Goal: Task Accomplishment & Management: Manage account settings

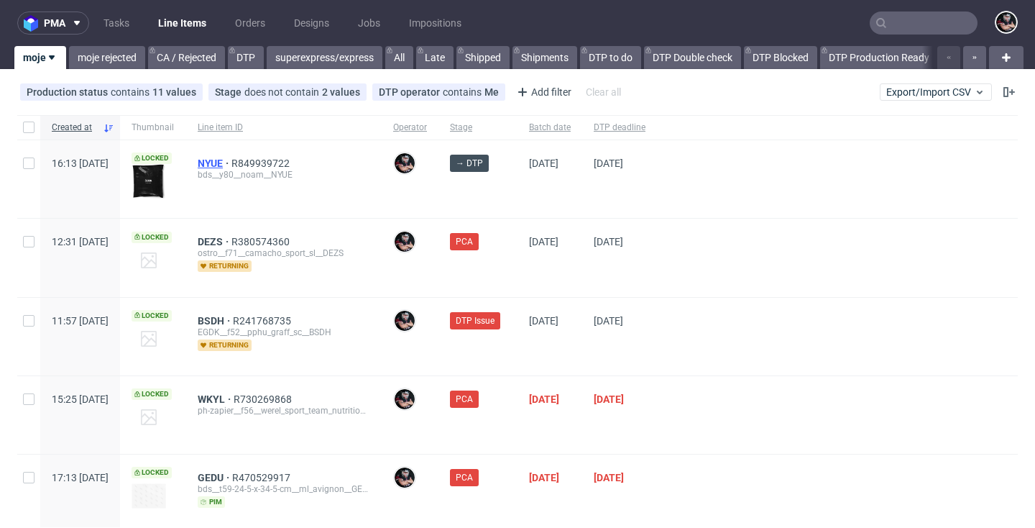
click at [232, 163] on span "NYUE" at bounding box center [215, 163] width 34 height 12
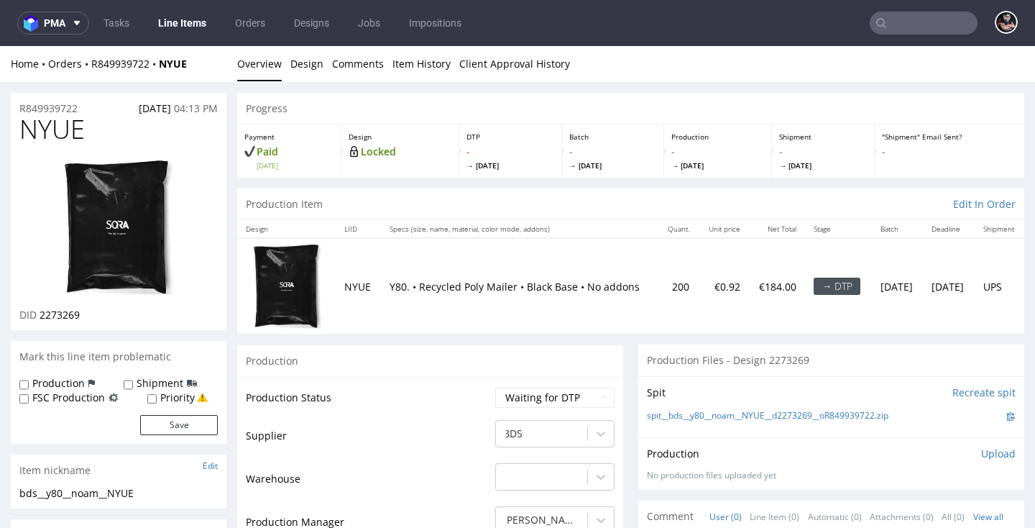
click at [188, 22] on link "Line Items" at bounding box center [182, 23] width 65 height 23
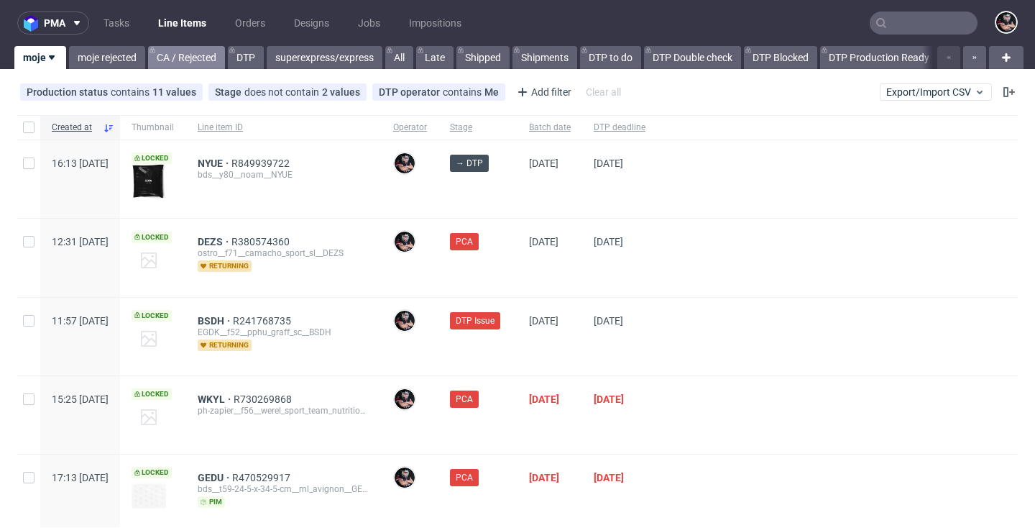
click at [210, 58] on link "CA / Rejected" at bounding box center [186, 57] width 77 height 23
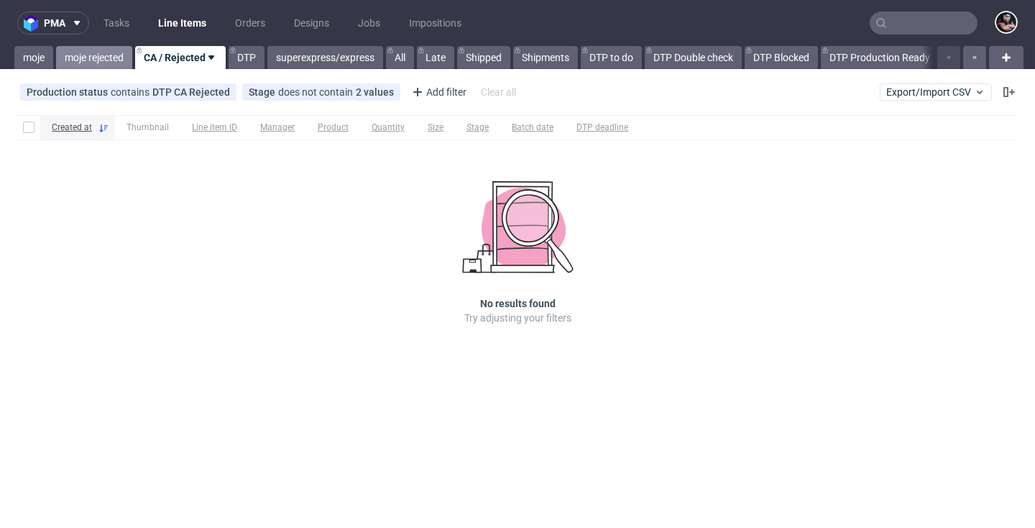
click at [108, 61] on link "moje rejected" at bounding box center [94, 57] width 76 height 23
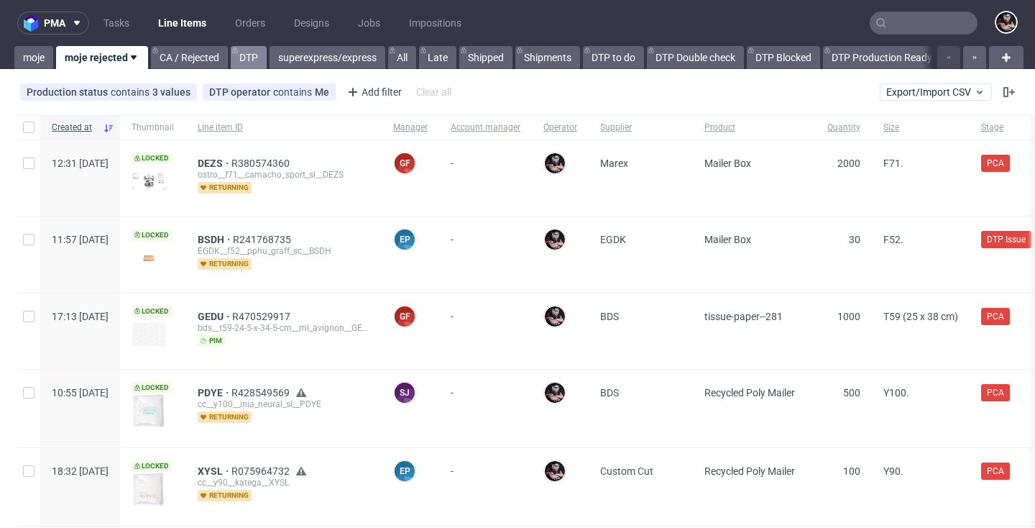
click at [250, 60] on link "DTP" at bounding box center [249, 57] width 36 height 23
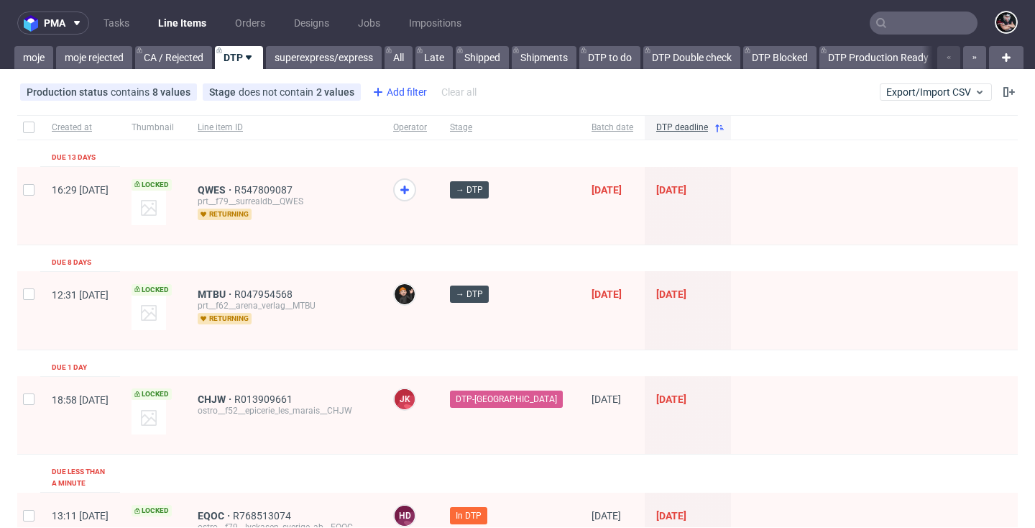
click at [386, 93] on div "Add filter" at bounding box center [398, 92] width 63 height 23
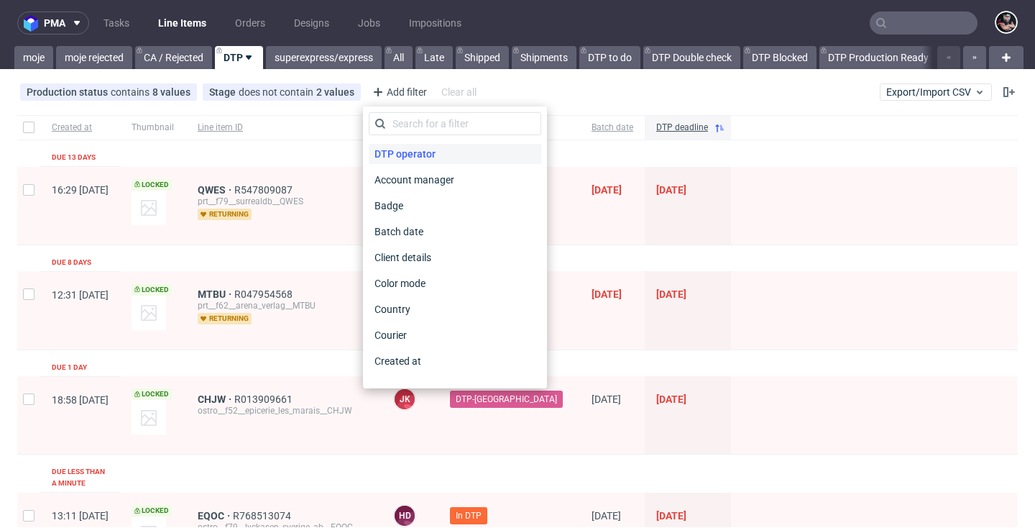
click at [394, 145] on span "DTP operator" at bounding box center [405, 154] width 73 height 20
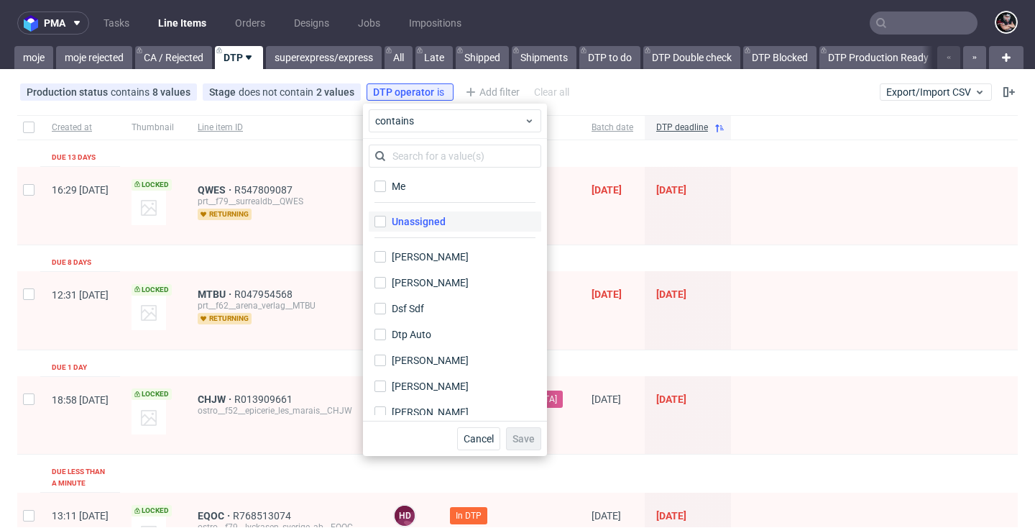
click at [416, 213] on label "Unassigned" at bounding box center [455, 221] width 173 height 20
click at [386, 216] on input "Unassigned" at bounding box center [381, 222] width 12 height 12
checkbox input "true"
click at [523, 454] on div "Cancel Save" at bounding box center [455, 438] width 184 height 35
click at [520, 434] on span "Save" at bounding box center [524, 439] width 22 height 10
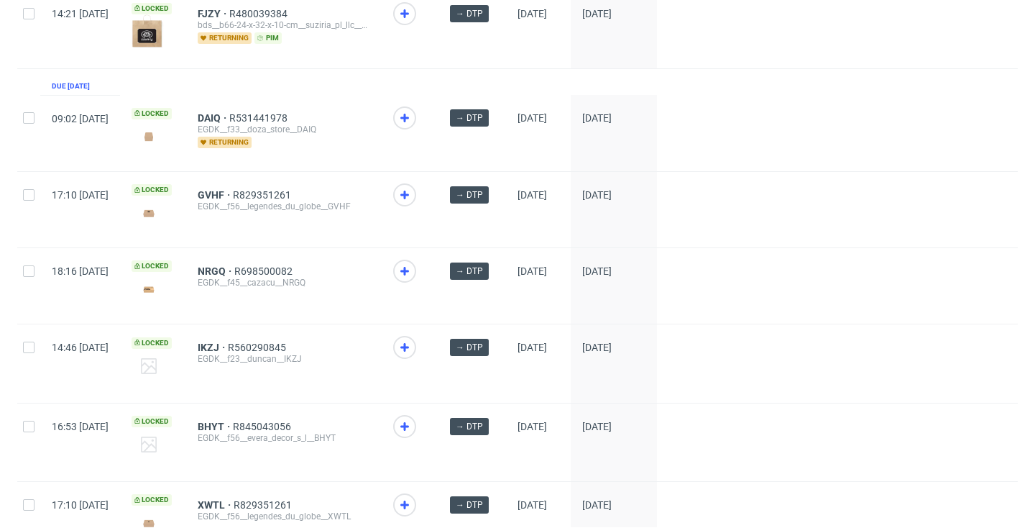
scroll to position [1724, 0]
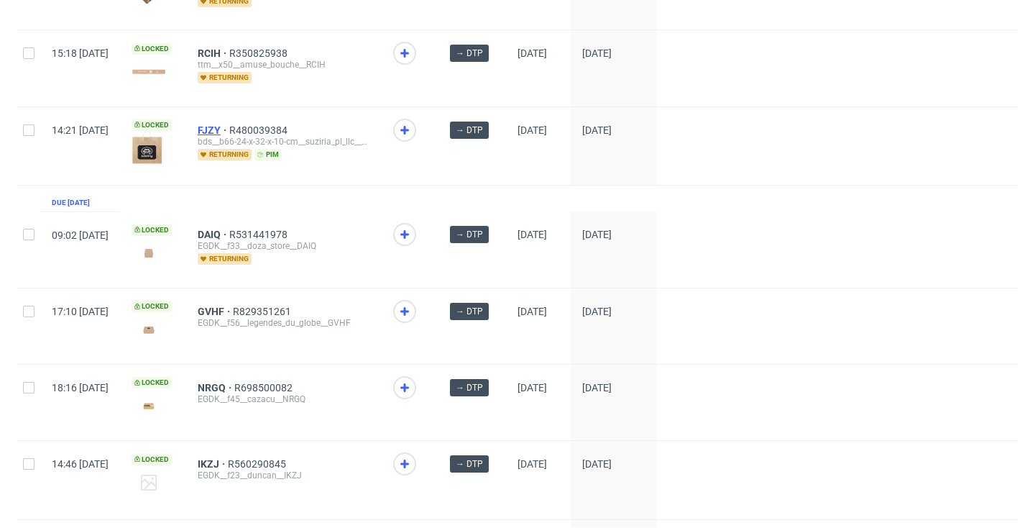
click at [229, 135] on span "FJZY" at bounding box center [214, 130] width 32 height 12
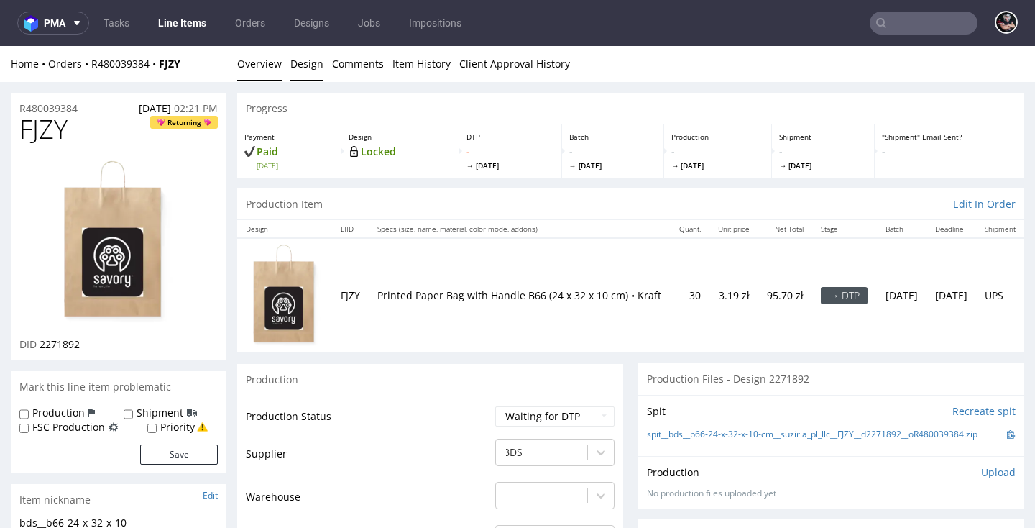
click at [315, 65] on link "Design" at bounding box center [306, 63] width 33 height 35
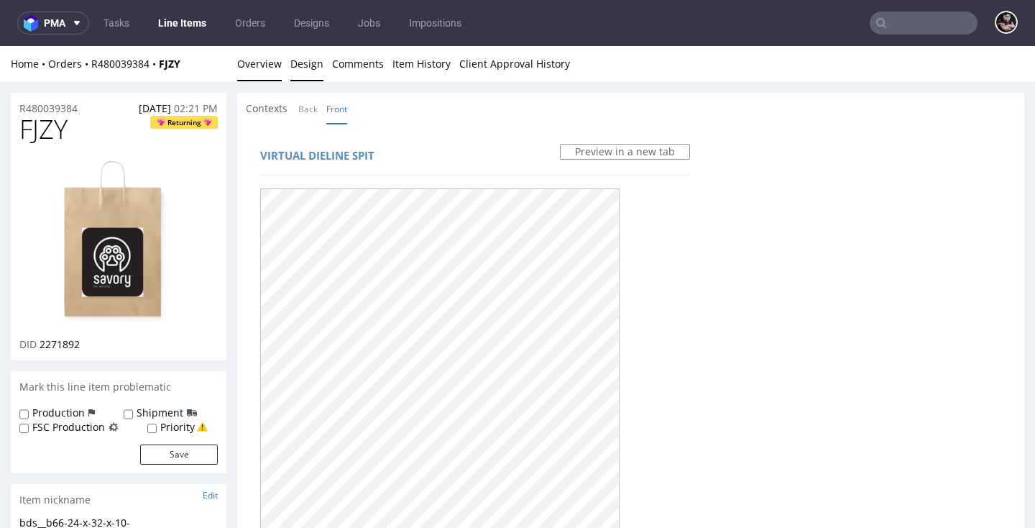
click at [269, 67] on link "Overview" at bounding box center [259, 63] width 45 height 35
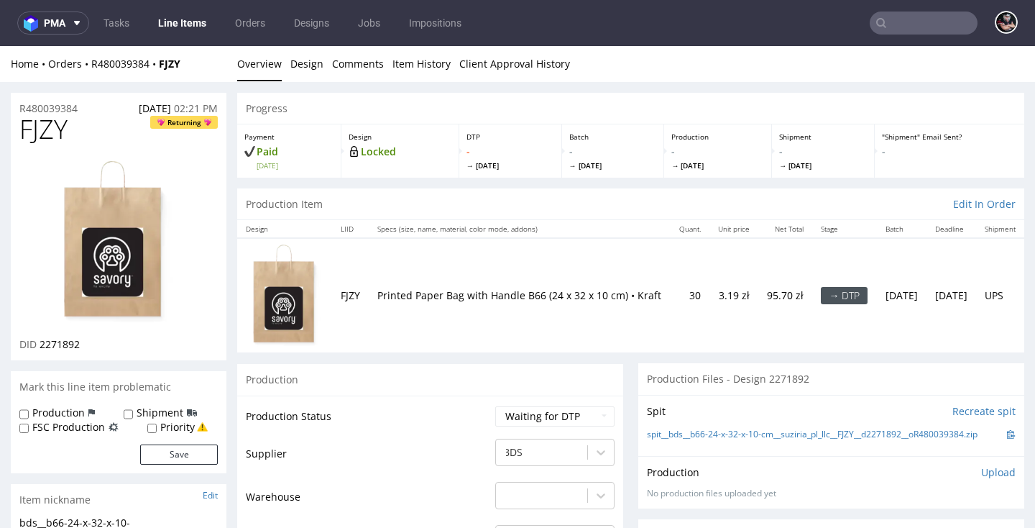
click at [190, 20] on link "Line Items" at bounding box center [182, 23] width 65 height 23
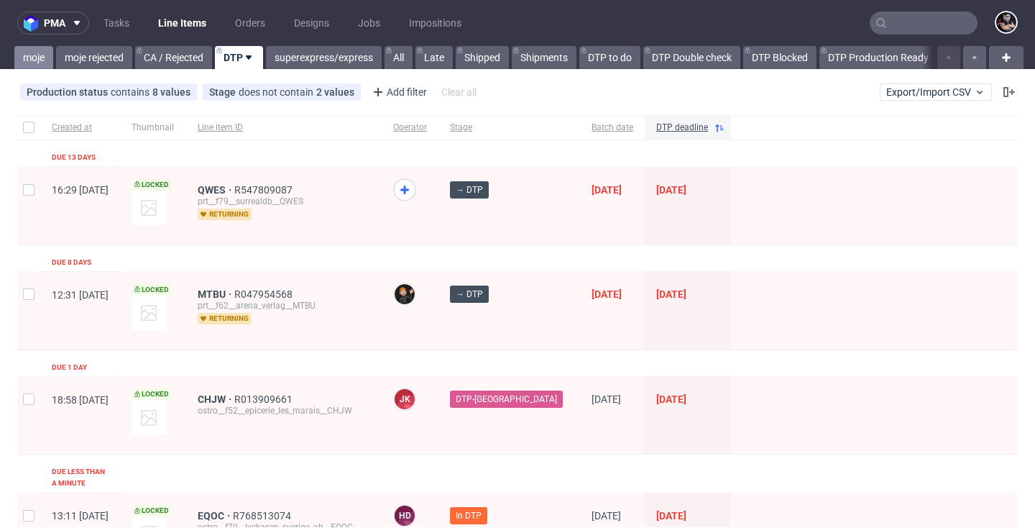
click at [51, 58] on link "moje" at bounding box center [33, 57] width 39 height 23
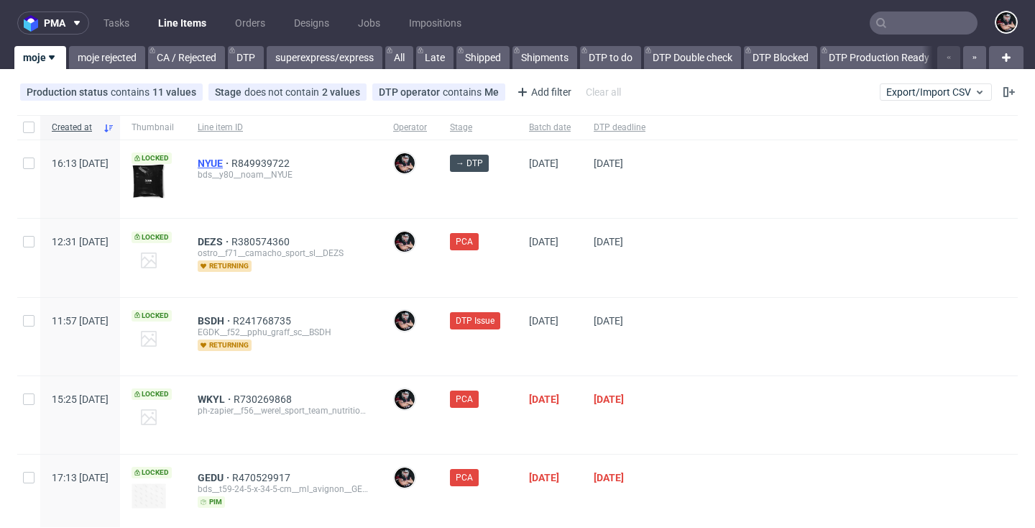
click at [232, 160] on span "NYUE" at bounding box center [215, 163] width 34 height 12
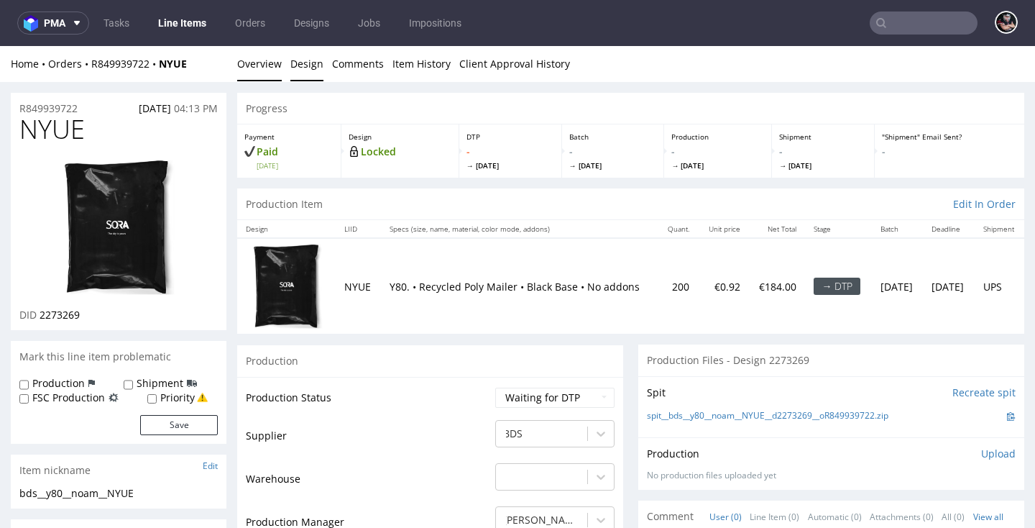
click at [309, 64] on link "Design" at bounding box center [306, 63] width 33 height 35
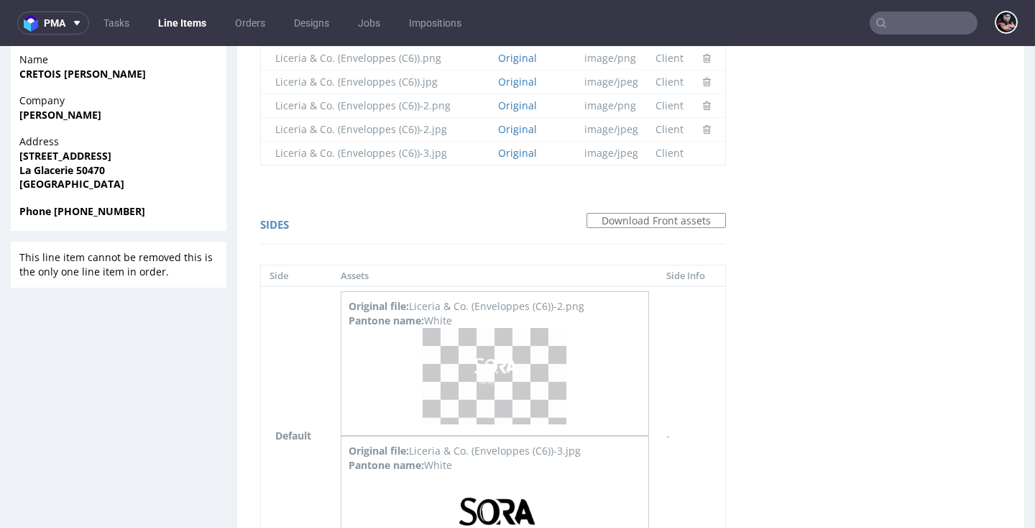
scroll to position [808, 0]
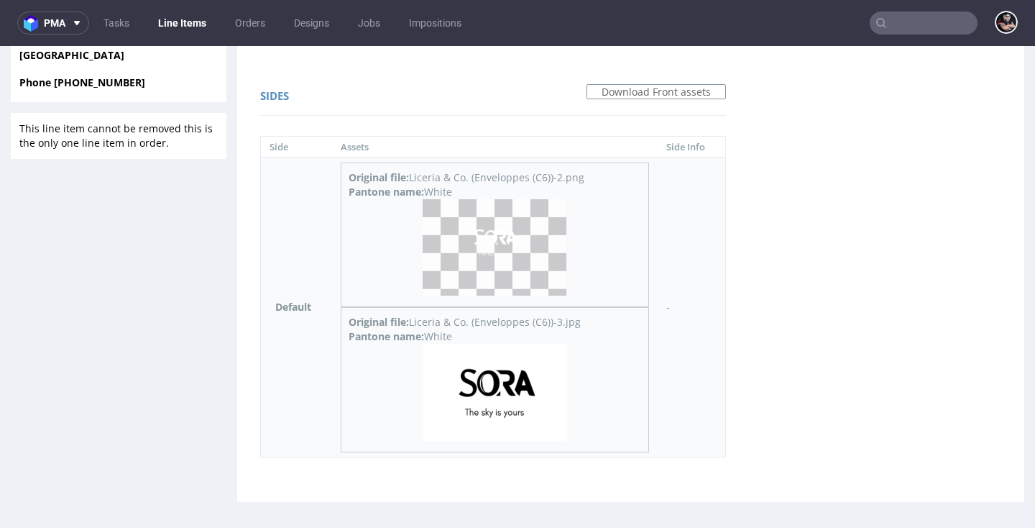
click at [507, 374] on img at bounding box center [495, 392] width 144 height 96
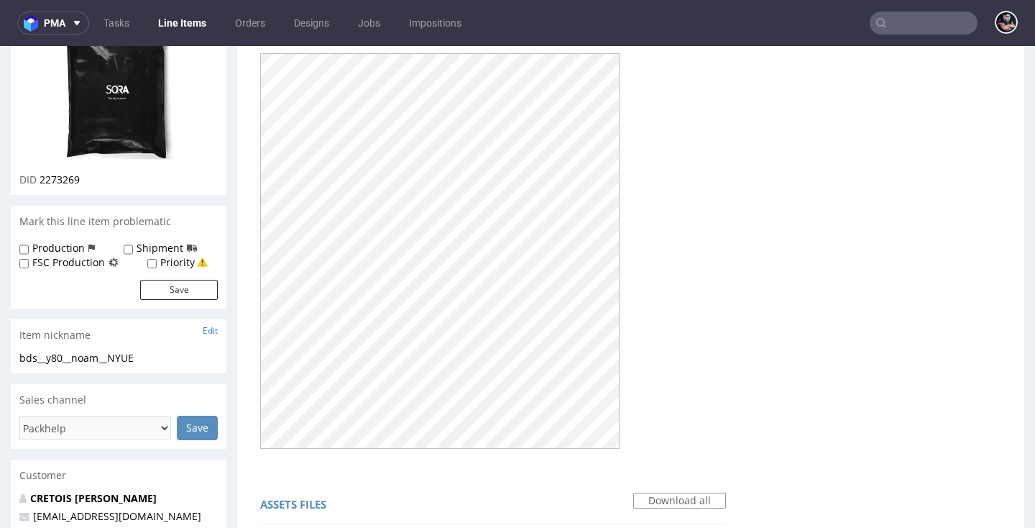
scroll to position [0, 0]
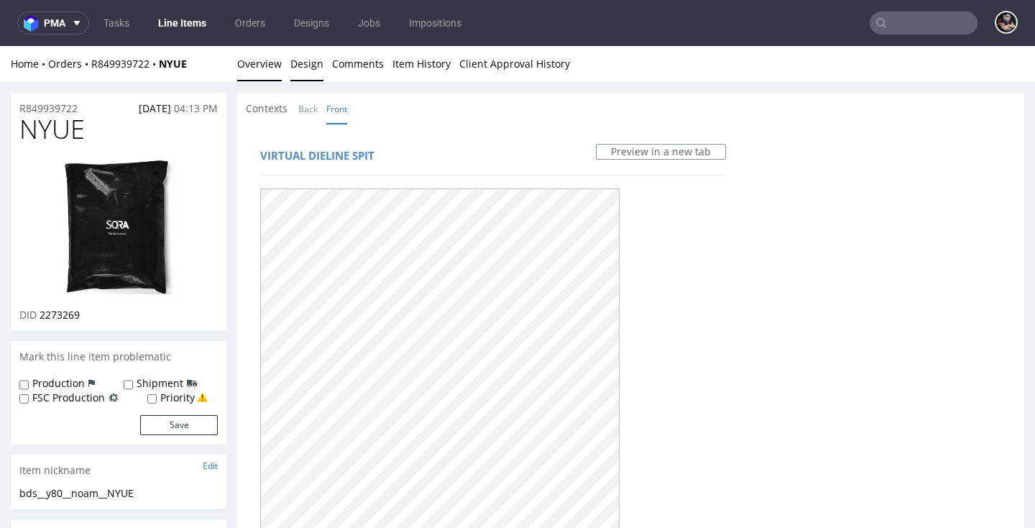
click at [265, 78] on link "Overview" at bounding box center [259, 63] width 45 height 35
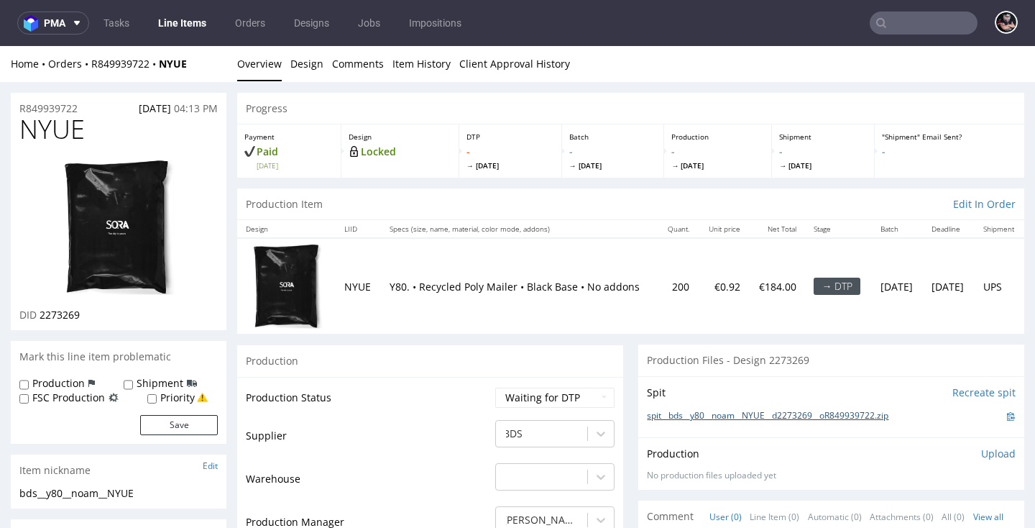
click at [706, 416] on link "spit__bds__y80__noam__NYUE__d2273269__oR849939722.zip" at bounding box center [768, 416] width 242 height 12
click at [43, 130] on span "NYUE" at bounding box center [51, 129] width 65 height 29
copy span "NYUE"
click at [60, 314] on span "2273269" at bounding box center [60, 315] width 40 height 14
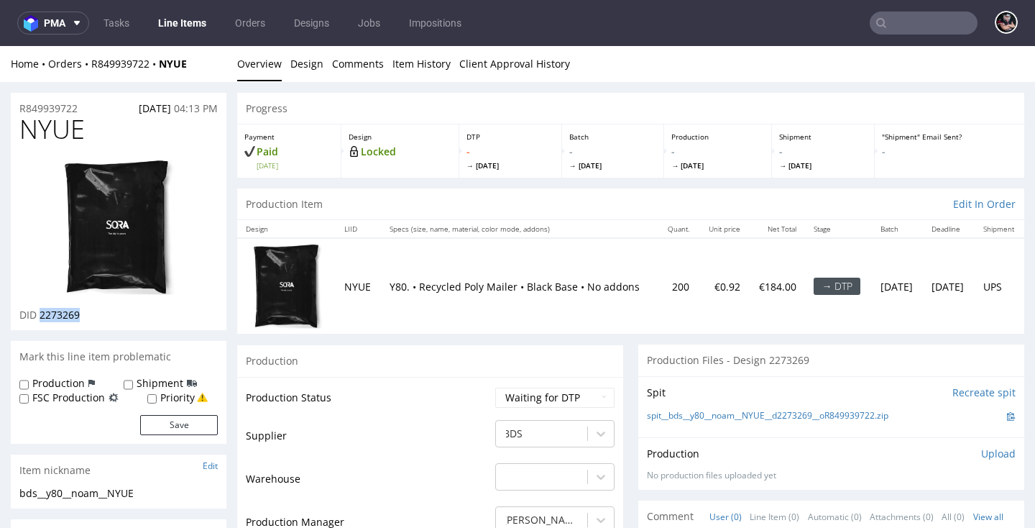
click at [60, 314] on span "2273269" at bounding box center [60, 315] width 40 height 14
copy span "2273269"
click at [294, 68] on link "Design" at bounding box center [306, 63] width 33 height 35
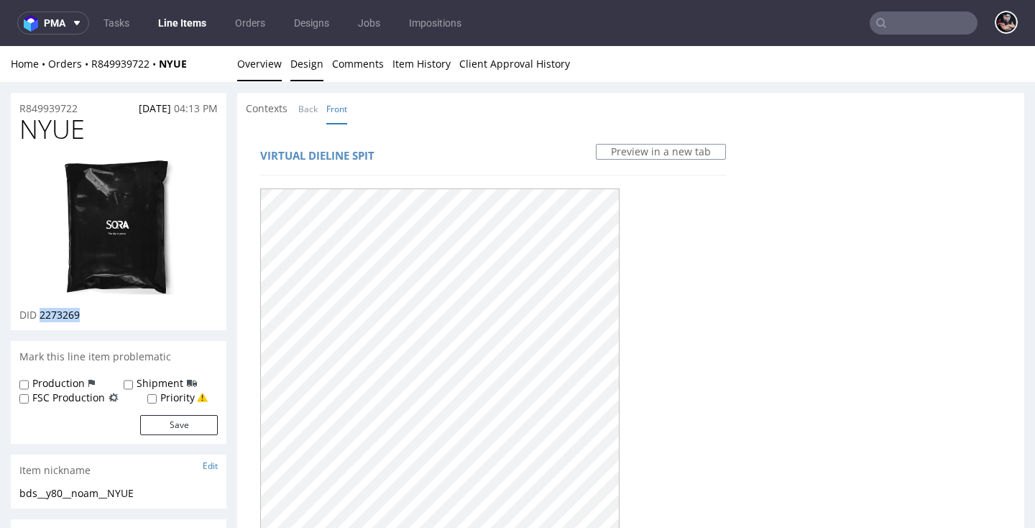
click at [252, 68] on link "Overview" at bounding box center [259, 63] width 45 height 35
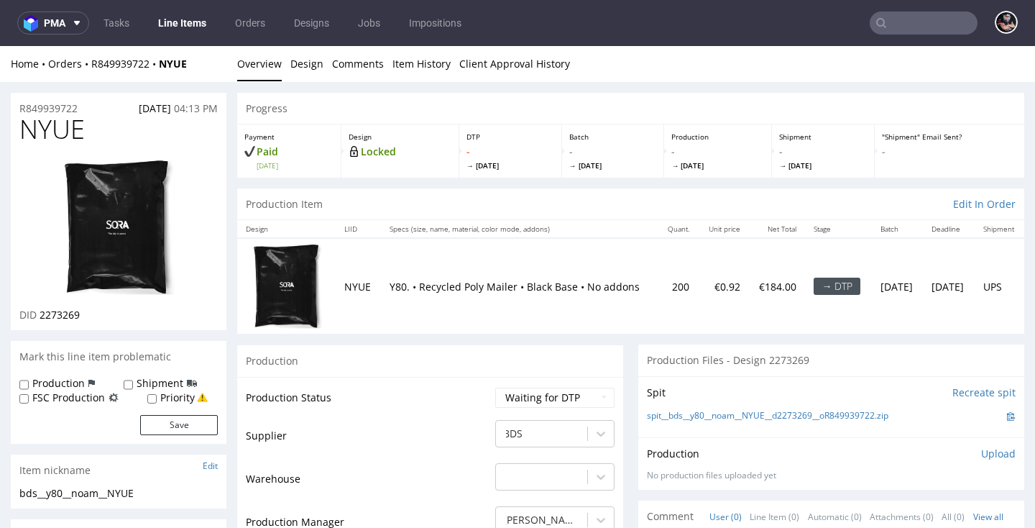
click at [60, 129] on span "NYUE" at bounding box center [51, 129] width 65 height 29
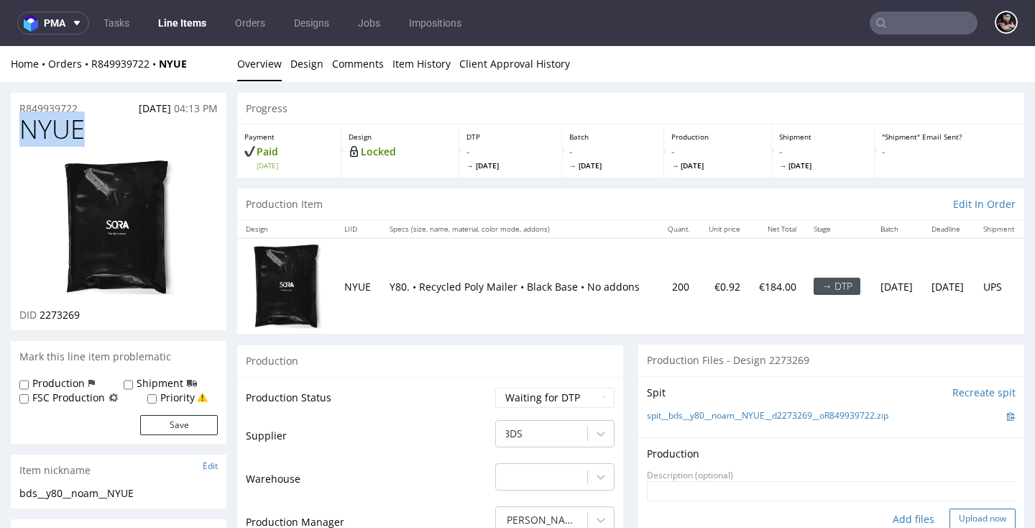
click at [950, 512] on button "Upload now" at bounding box center [983, 518] width 66 height 20
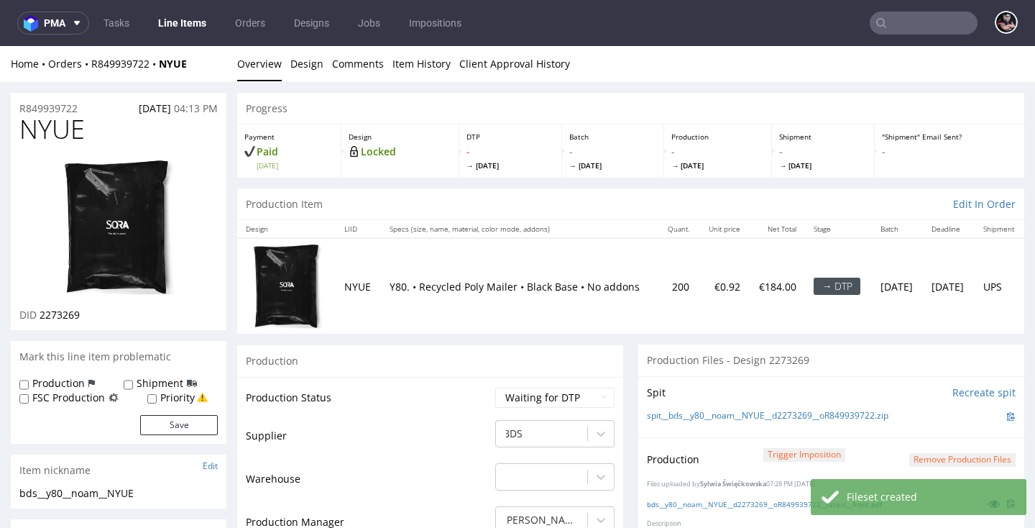
scroll to position [254, 0]
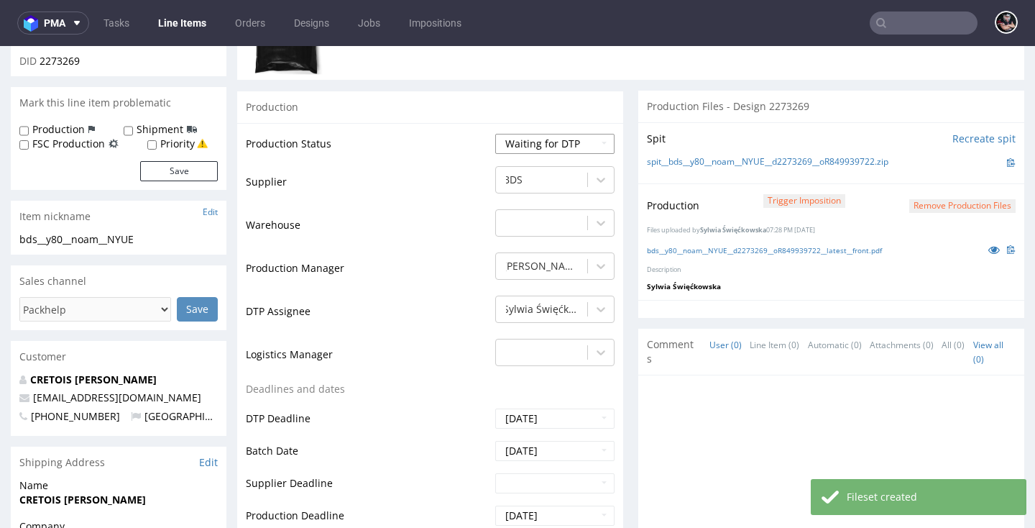
select select "dtp_production_ready"
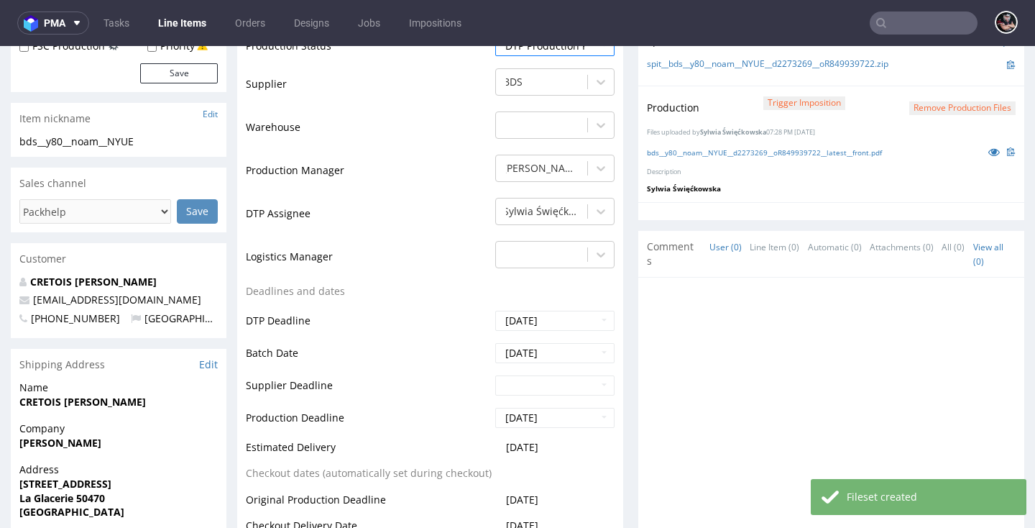
scroll to position [624, 0]
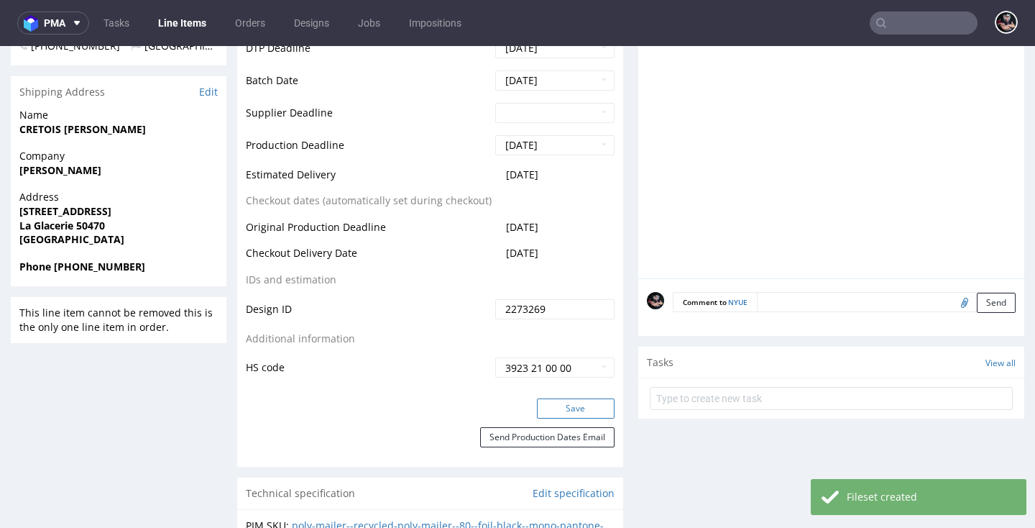
click at [559, 409] on button "Save" at bounding box center [576, 408] width 78 height 20
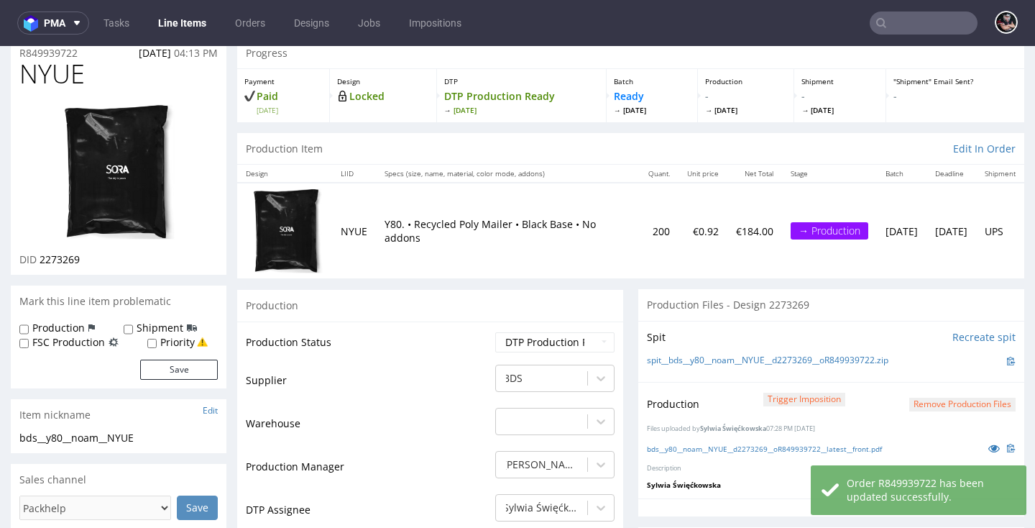
scroll to position [0, 0]
